Goal: Navigation & Orientation: Find specific page/section

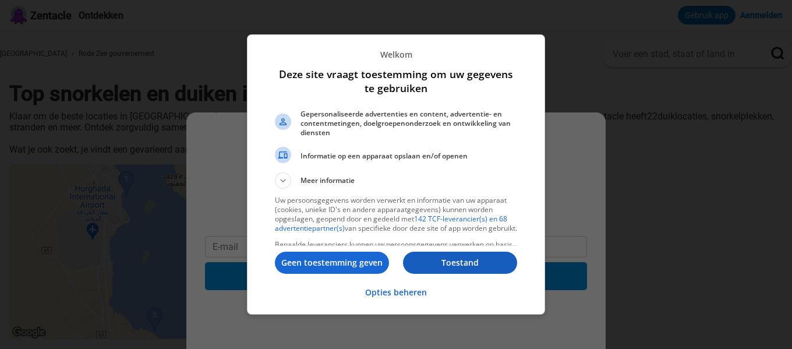
click at [459, 256] on button "Toestand" at bounding box center [460, 263] width 114 height 22
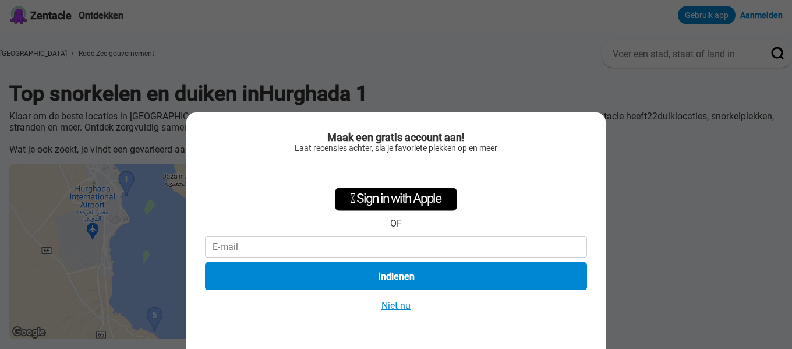
click at [399, 308] on font "Niet nu" at bounding box center [396, 305] width 29 height 11
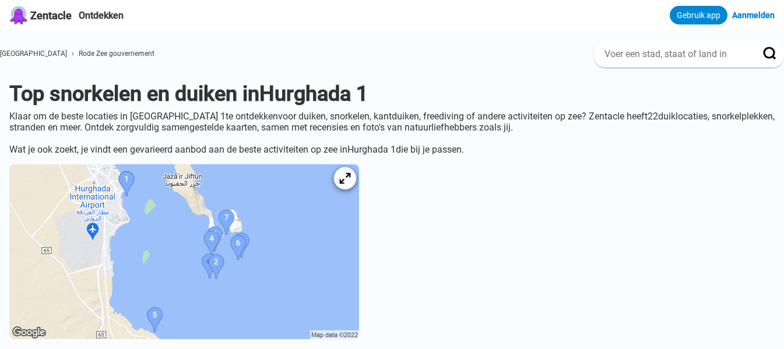
click at [350, 184] on icon at bounding box center [344, 178] width 11 height 11
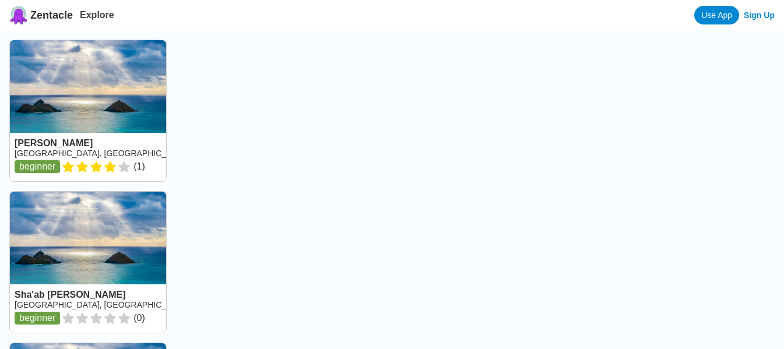
click at [386, 179] on div at bounding box center [484, 204] width 598 height 349
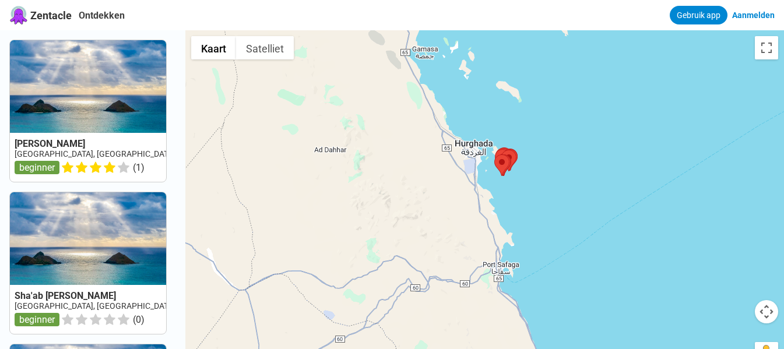
drag, startPoint x: 324, startPoint y: 274, endPoint x: 344, endPoint y: 245, distance: 35.6
click at [344, 245] on div at bounding box center [484, 204] width 598 height 349
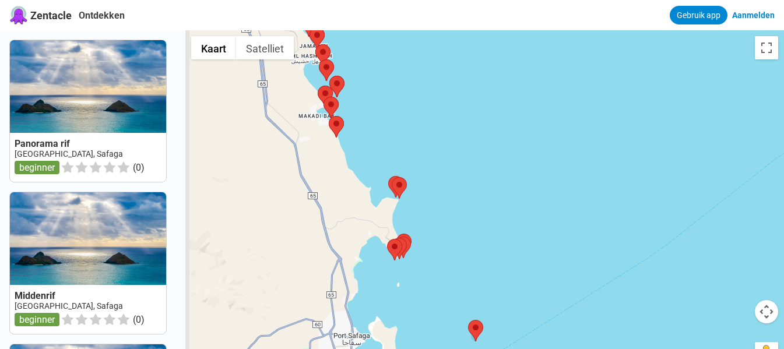
drag, startPoint x: 365, startPoint y: 216, endPoint x: 559, endPoint y: 242, distance: 195.7
click at [559, 242] on div at bounding box center [484, 204] width 598 height 349
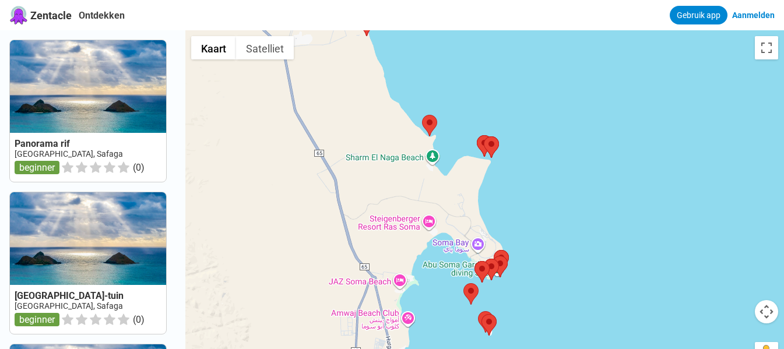
drag, startPoint x: 343, startPoint y: 195, endPoint x: 665, endPoint y: 225, distance: 323.6
click at [665, 225] on div at bounding box center [484, 204] width 598 height 349
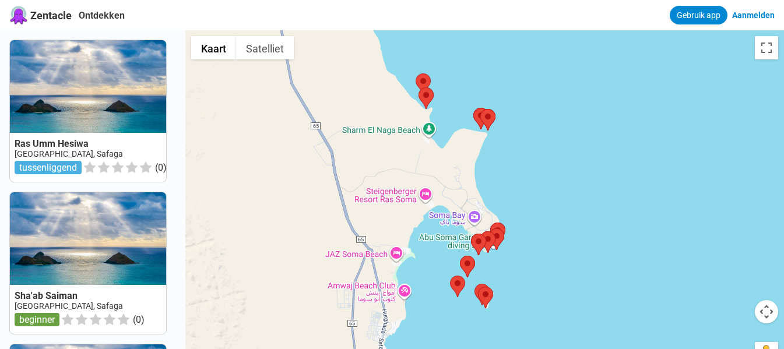
drag, startPoint x: 548, startPoint y: 212, endPoint x: 543, endPoint y: 156, distance: 56.8
click at [543, 156] on div at bounding box center [484, 204] width 598 height 349
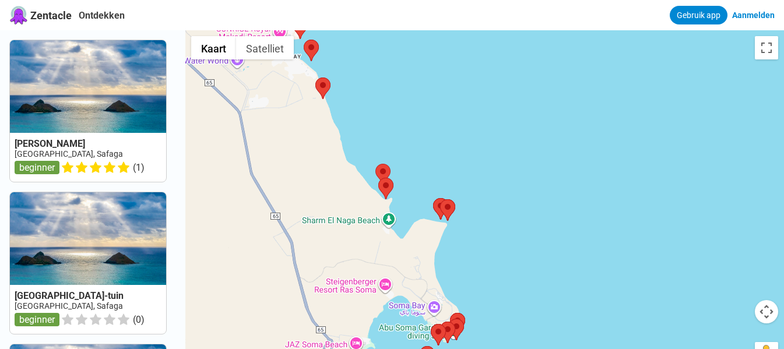
drag, startPoint x: 569, startPoint y: 235, endPoint x: 530, endPoint y: 365, distance: 135.3
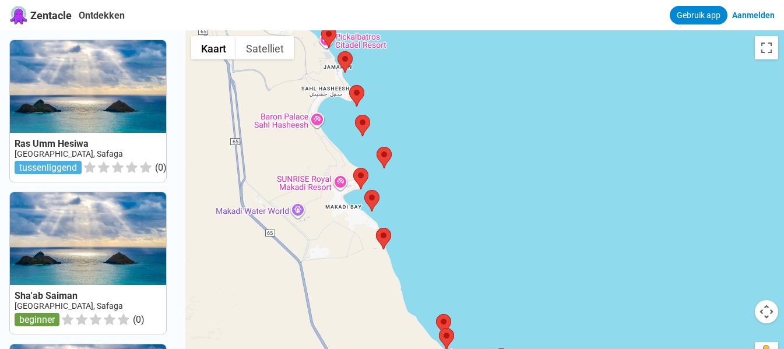
drag, startPoint x: 513, startPoint y: 156, endPoint x: 580, endPoint y: 306, distance: 164.1
click at [579, 309] on div at bounding box center [484, 204] width 598 height 349
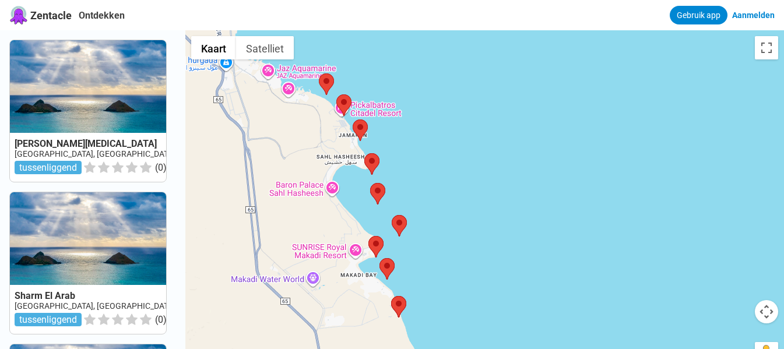
drag, startPoint x: 513, startPoint y: 161, endPoint x: 523, endPoint y: 230, distance: 69.5
click at [523, 230] on div at bounding box center [484, 204] width 598 height 349
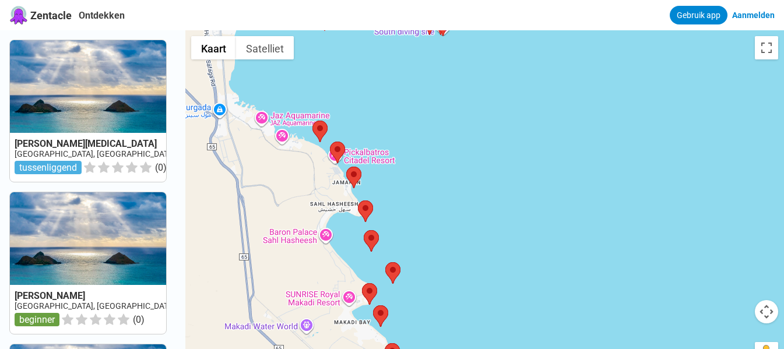
drag, startPoint x: 473, startPoint y: 167, endPoint x: 466, endPoint y: 218, distance: 51.7
click at [466, 218] on div at bounding box center [484, 204] width 598 height 349
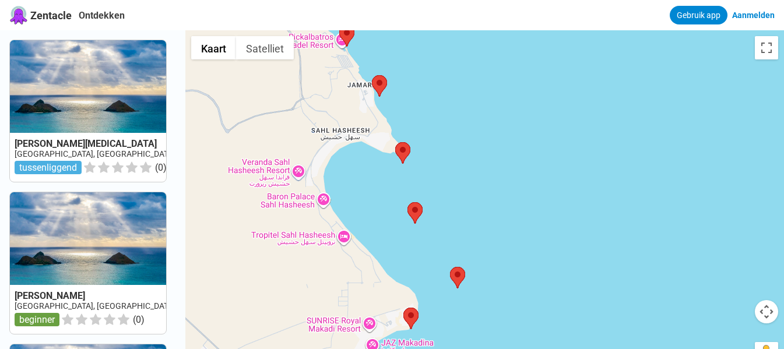
drag, startPoint x: 386, startPoint y: 168, endPoint x: 591, endPoint y: 166, distance: 205.7
click at [591, 166] on div at bounding box center [484, 204] width 598 height 349
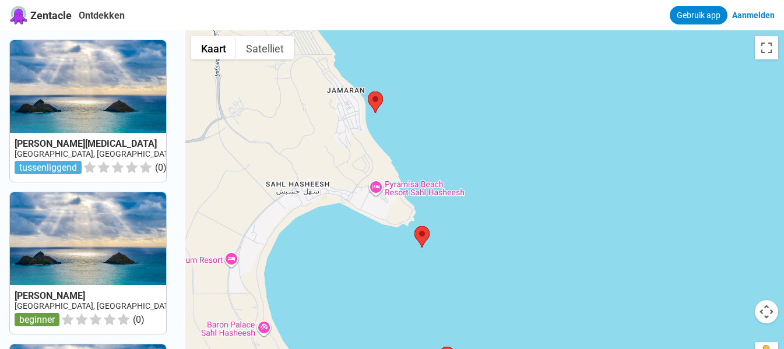
drag, startPoint x: 414, startPoint y: 170, endPoint x: 588, endPoint y: 288, distance: 210.1
click at [588, 288] on div at bounding box center [484, 204] width 598 height 349
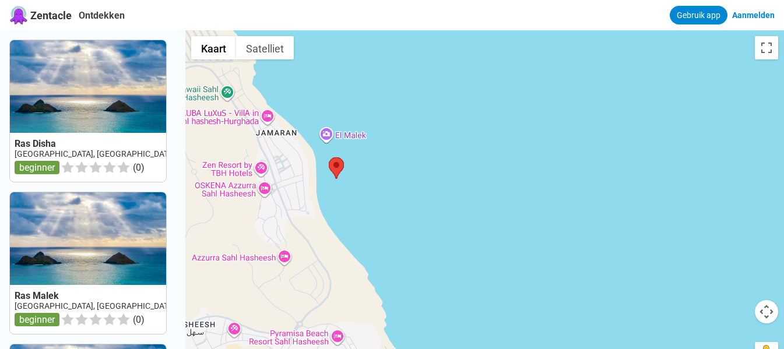
drag, startPoint x: 441, startPoint y: 143, endPoint x: 616, endPoint y: 281, distance: 223.1
click at [616, 281] on div at bounding box center [484, 204] width 598 height 349
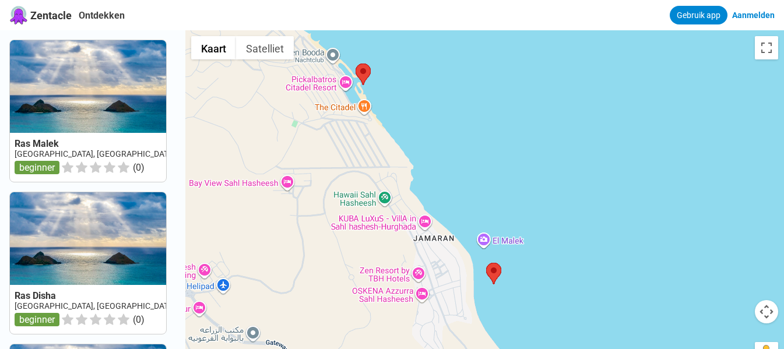
drag, startPoint x: 447, startPoint y: 226, endPoint x: 607, endPoint y: 331, distance: 190.5
click at [607, 331] on div at bounding box center [484, 204] width 598 height 349
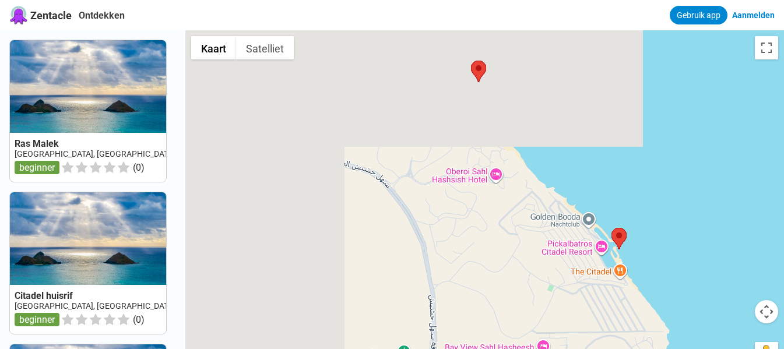
drag, startPoint x: 481, startPoint y: 142, endPoint x: 736, endPoint y: 308, distance: 304.7
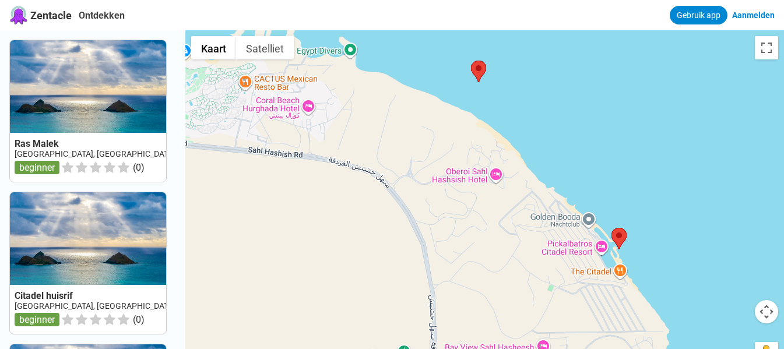
click at [736, 308] on div at bounding box center [484, 204] width 598 height 349
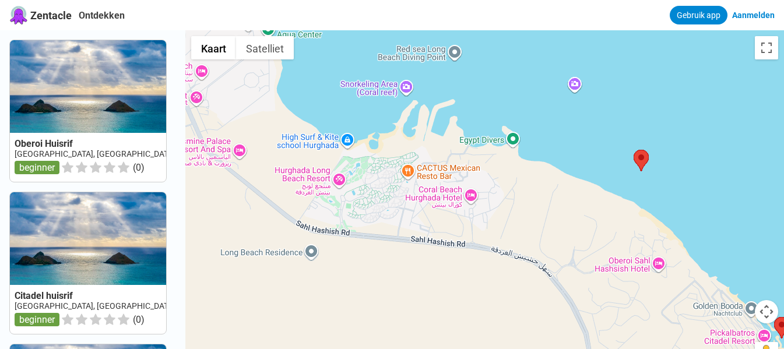
drag, startPoint x: 567, startPoint y: 122, endPoint x: 732, endPoint y: 214, distance: 188.9
click at [732, 214] on div at bounding box center [484, 204] width 598 height 349
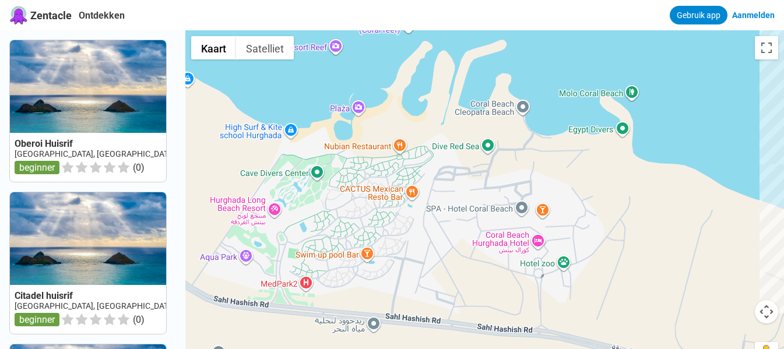
drag, startPoint x: 536, startPoint y: 156, endPoint x: 764, endPoint y: 129, distance: 229.9
click at [764, 129] on div at bounding box center [484, 204] width 598 height 349
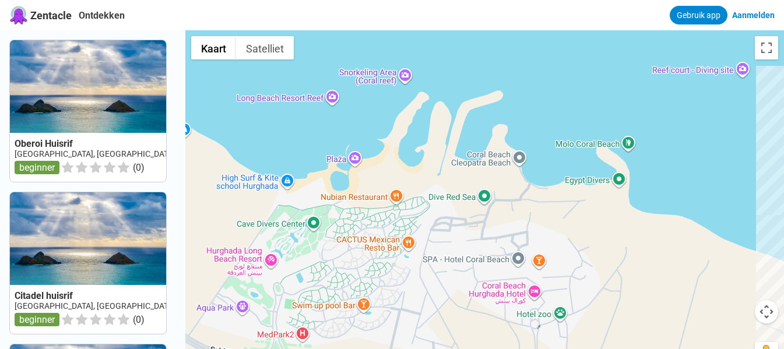
drag, startPoint x: 572, startPoint y: 65, endPoint x: 569, endPoint y: 117, distance: 52.0
click at [569, 117] on div at bounding box center [484, 204] width 598 height 349
click at [217, 309] on div at bounding box center [484, 204] width 598 height 349
